Goal: Transaction & Acquisition: Purchase product/service

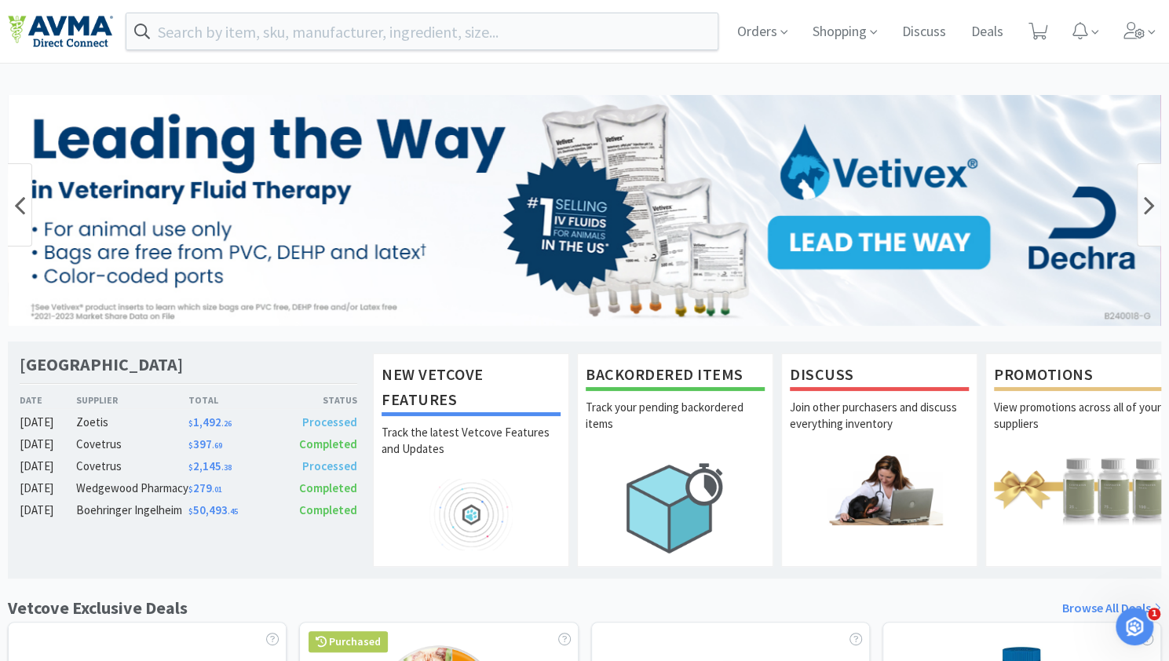
click at [678, 149] on img at bounding box center [585, 210] width 1154 height 231
type input "Vetivex"
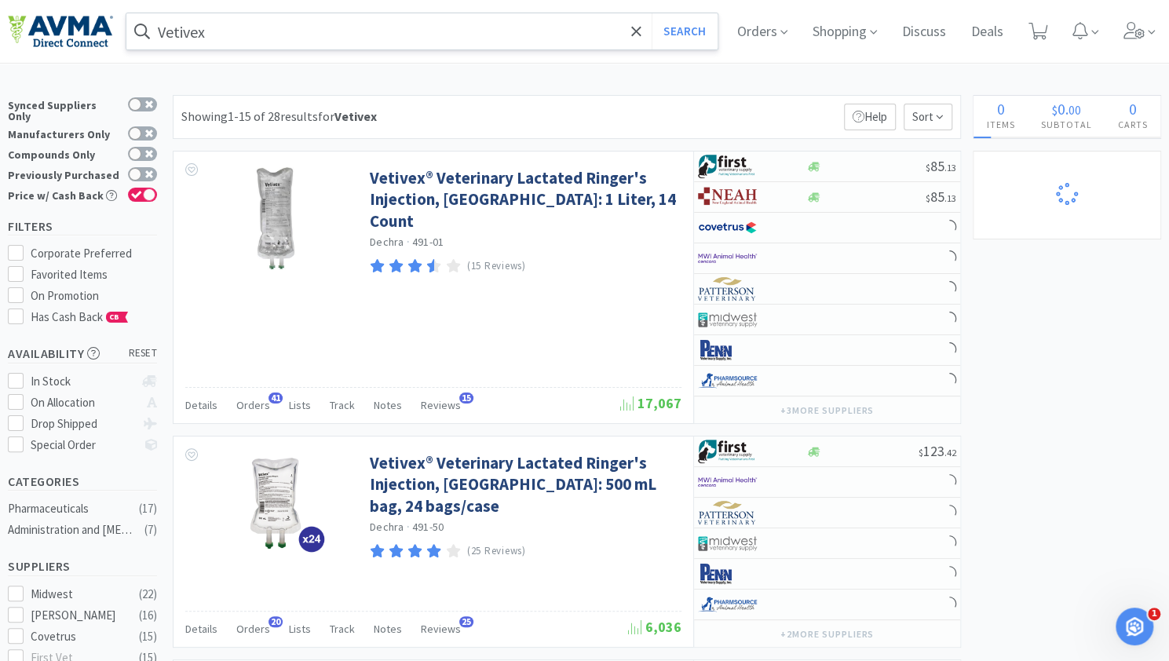
select select "4"
select select "2"
